Goal: Task Accomplishment & Management: Use online tool/utility

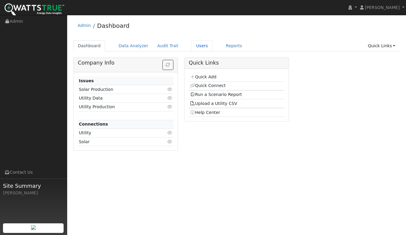
click at [192, 45] on link "Users" at bounding box center [202, 45] width 21 height 11
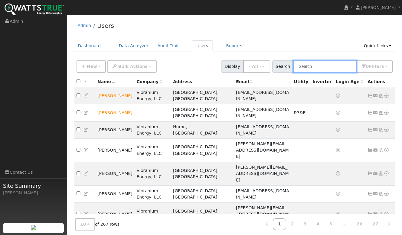
click at [319, 67] on input "text" at bounding box center [324, 66] width 63 height 12
type input "[PERSON_NAME]"
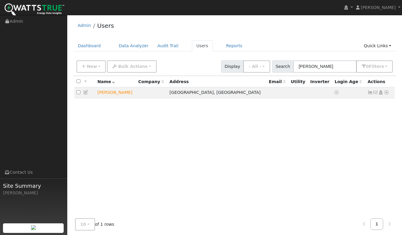
click at [385, 93] on icon at bounding box center [385, 92] width 5 height 4
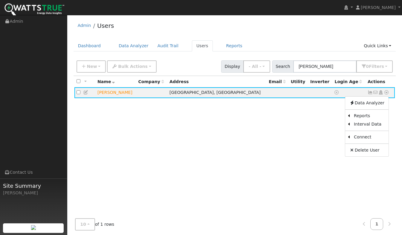
click at [0, 0] on link "Utility" at bounding box center [0, 0] width 0 height 0
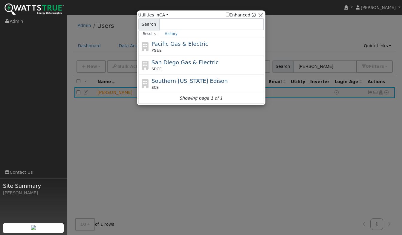
click at [163, 47] on div "Pacific Gas & Electric PG&E" at bounding box center [206, 46] width 111 height 13
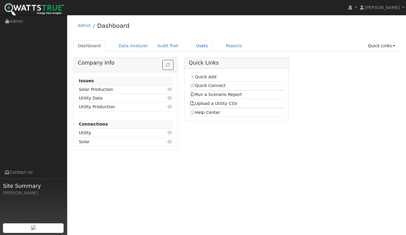
click at [196, 47] on link "Users" at bounding box center [202, 45] width 21 height 11
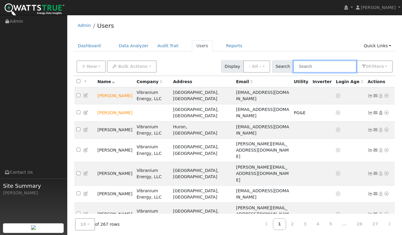
click at [323, 69] on input "text" at bounding box center [324, 66] width 63 height 12
type input "Nola"
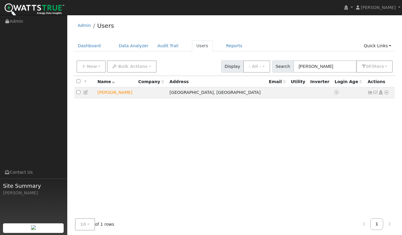
click at [387, 94] on icon at bounding box center [385, 92] width 5 height 4
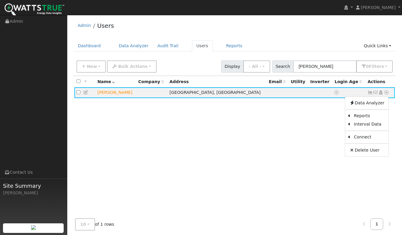
click at [0, 0] on link "Utility" at bounding box center [0, 0] width 0 height 0
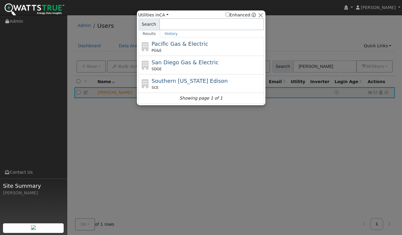
click at [165, 51] on div "PG&E" at bounding box center [206, 50] width 111 height 5
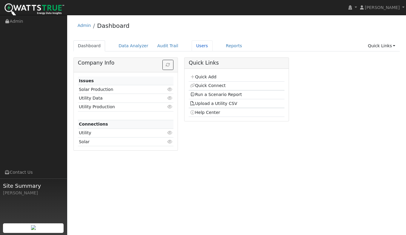
click at [198, 44] on link "Users" at bounding box center [202, 45] width 21 height 11
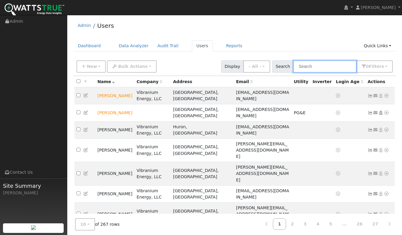
click at [317, 68] on input "text" at bounding box center [324, 66] width 63 height 12
type input "[PERSON_NAME]"
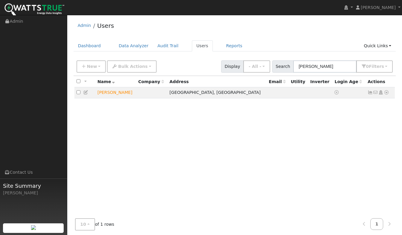
click at [384, 93] on icon at bounding box center [385, 92] width 5 height 4
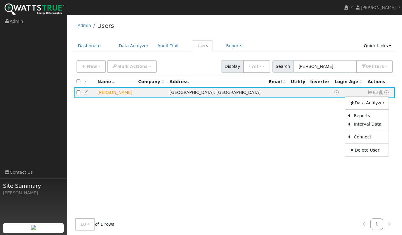
click at [0, 0] on link "Utility" at bounding box center [0, 0] width 0 height 0
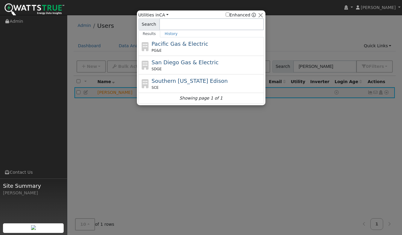
click at [170, 49] on div "PG&E" at bounding box center [206, 50] width 111 height 5
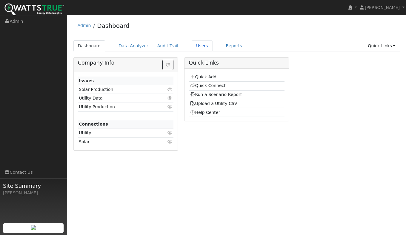
click at [192, 48] on link "Users" at bounding box center [202, 45] width 21 height 11
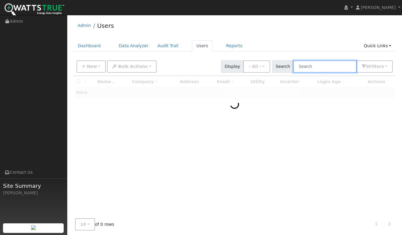
click at [318, 67] on input "text" at bounding box center [324, 66] width 63 height 12
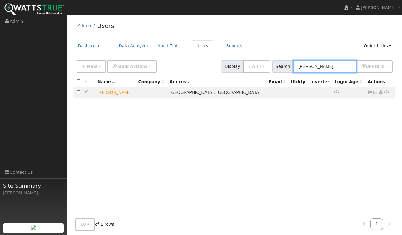
type input "[PERSON_NAME]"
click at [386, 94] on icon at bounding box center [385, 92] width 5 height 4
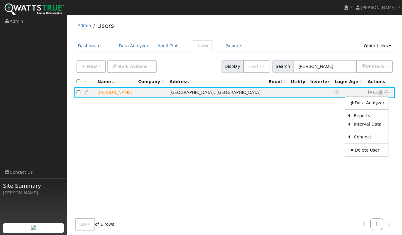
click at [0, 0] on ul "Utility Solar" at bounding box center [0, 0] width 0 height 0
click at [386, 93] on icon at bounding box center [385, 92] width 5 height 4
click at [0, 0] on link "Utility" at bounding box center [0, 0] width 0 height 0
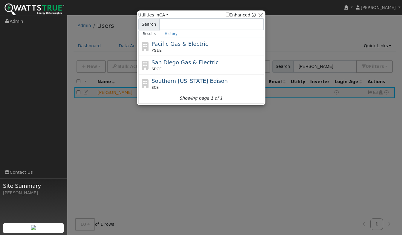
click at [167, 46] on span "Pacific Gas & Electric" at bounding box center [179, 44] width 56 height 6
